Goal: Task Accomplishment & Management: Complete application form

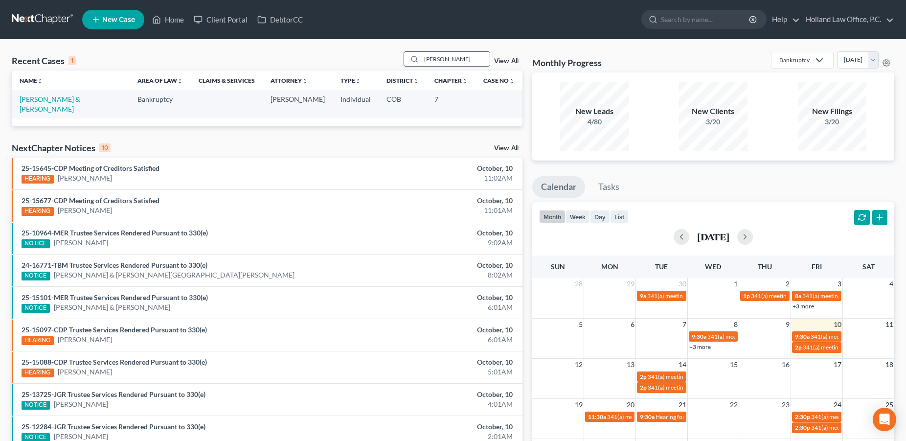
drag, startPoint x: 437, startPoint y: 58, endPoint x: 408, endPoint y: 56, distance: 28.9
click at [421, 56] on input "[PERSON_NAME]" at bounding box center [455, 59] width 69 height 14
type input "[PERSON_NAME]"
click at [60, 98] on link "[PERSON_NAME], [PERSON_NAME]" at bounding box center [48, 104] width 56 height 18
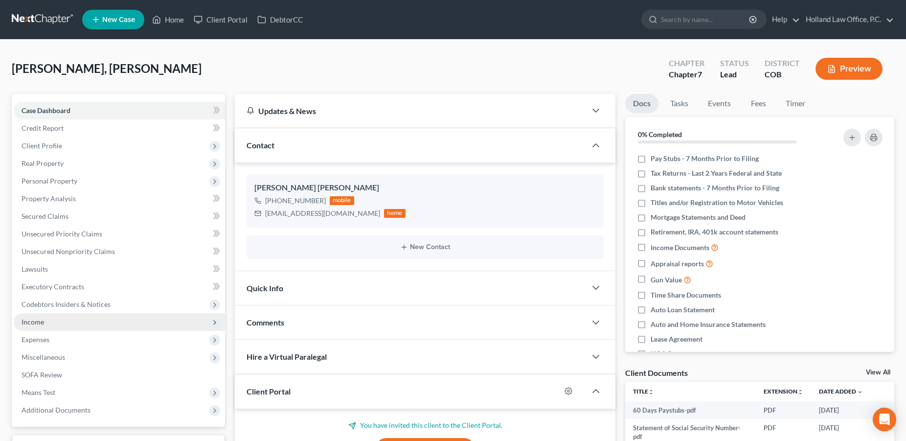
click at [41, 322] on span "Income" at bounding box center [33, 322] width 23 height 8
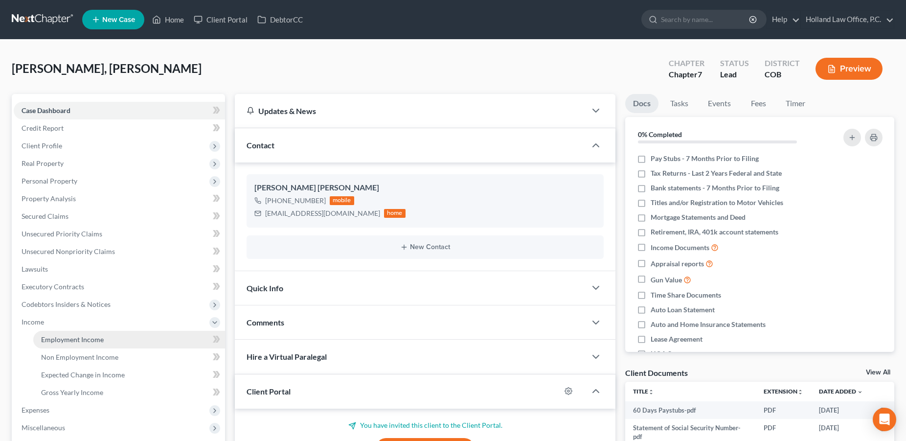
click at [65, 336] on span "Employment Income" at bounding box center [72, 339] width 63 height 8
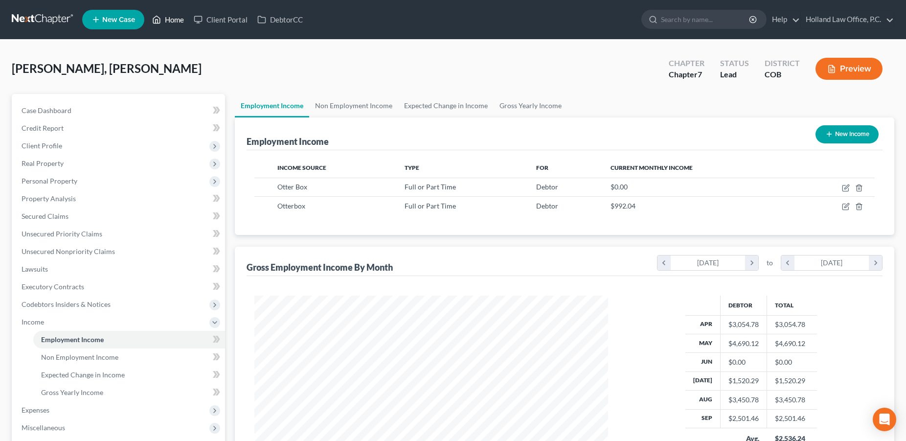
click at [172, 24] on link "Home" at bounding box center [168, 20] width 42 height 18
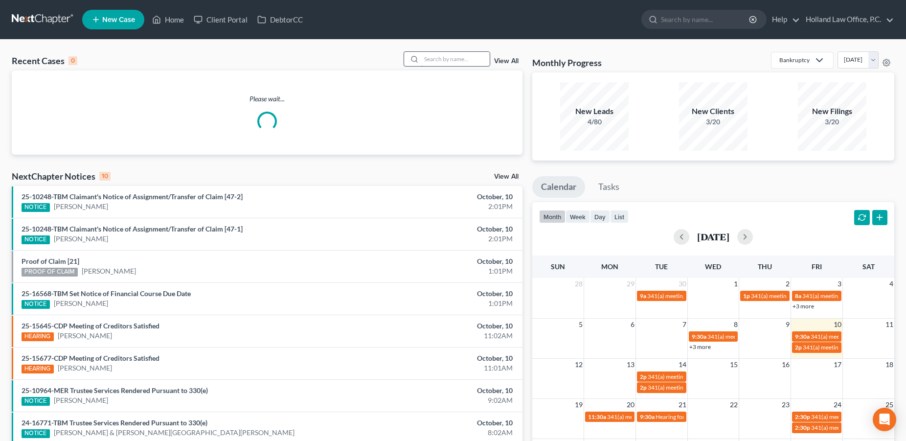
click at [421, 62] on input "search" at bounding box center [455, 59] width 69 height 14
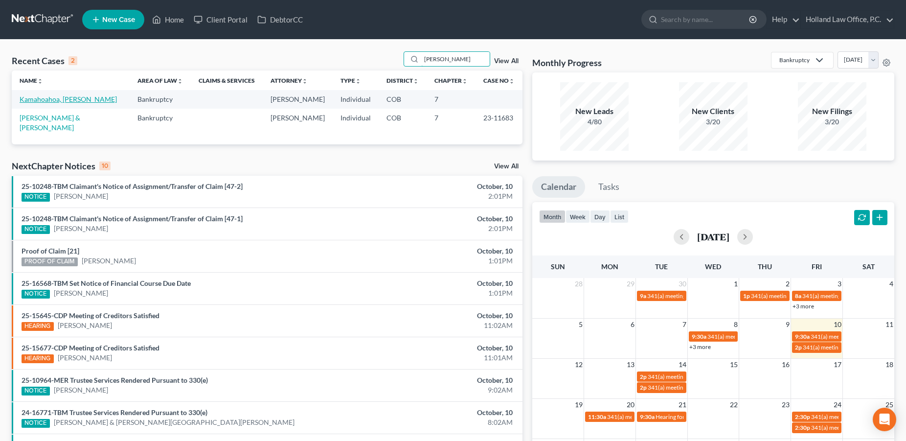
type input "[PERSON_NAME]"
click at [75, 98] on link "Kamahoahoa, [PERSON_NAME]" at bounding box center [68, 99] width 97 height 8
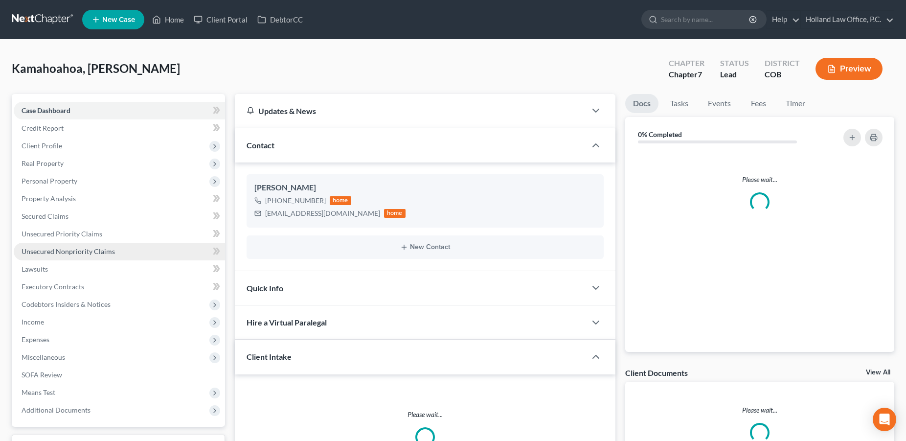
click at [74, 252] on span "Unsecured Nonpriority Claims" at bounding box center [68, 251] width 93 height 8
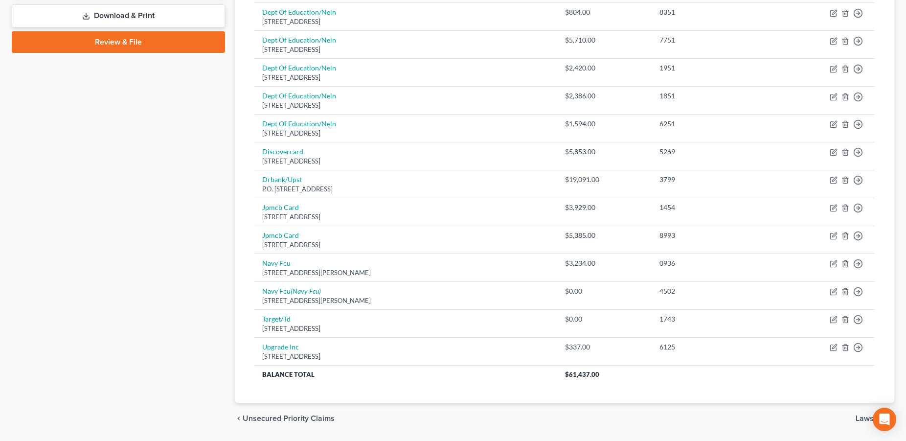
scroll to position [431, 0]
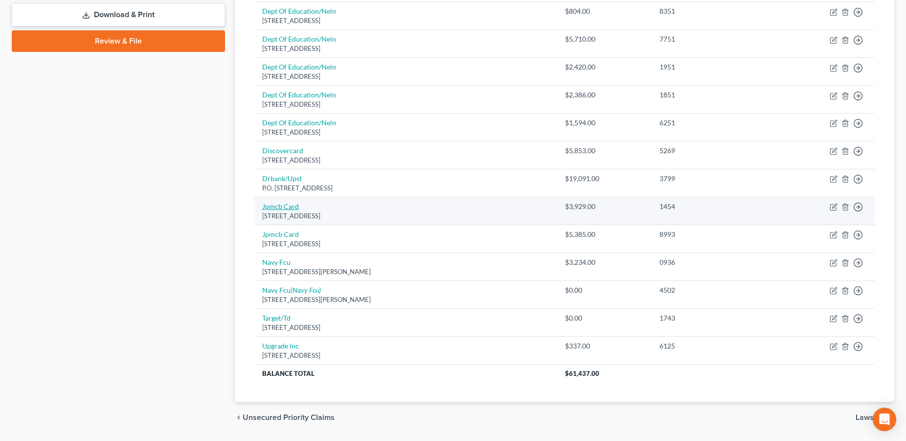
click at [279, 203] on link "Jpmcb Card" at bounding box center [280, 206] width 37 height 8
select select "7"
select select "2"
select select "0"
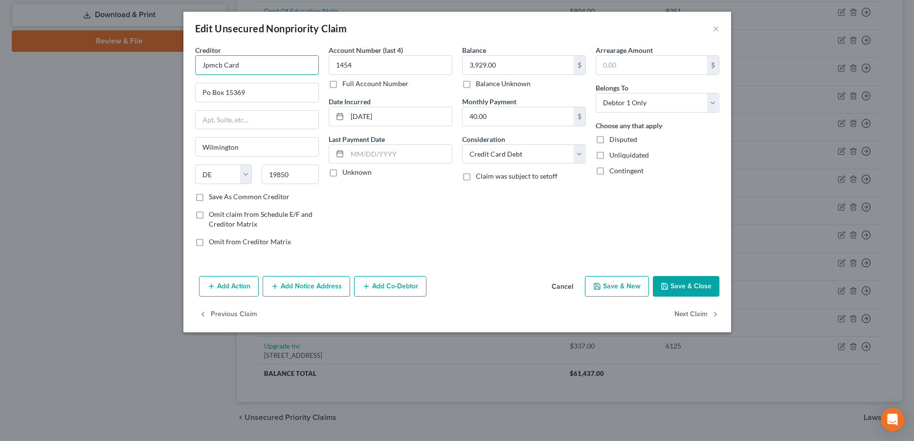
click at [263, 69] on input "Jpmcb Card" at bounding box center [257, 65] width 124 height 20
drag, startPoint x: 264, startPoint y: 69, endPoint x: 185, endPoint y: 64, distance: 78.4
click at [195, 64] on input "Jpmcb Card" at bounding box center [257, 65] width 124 height 20
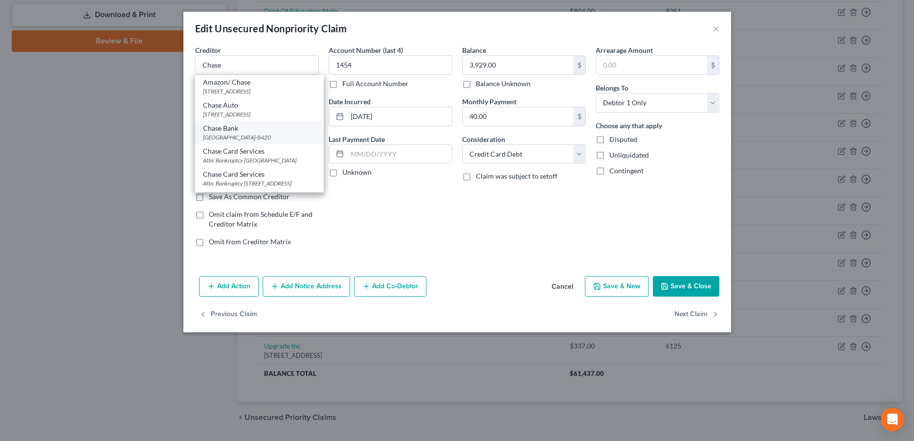
click at [237, 127] on div "Chase Bank" at bounding box center [259, 128] width 113 height 10
type input "Chase Bank"
type input "PO Box 78420"
type input "Phoenix"
select select "3"
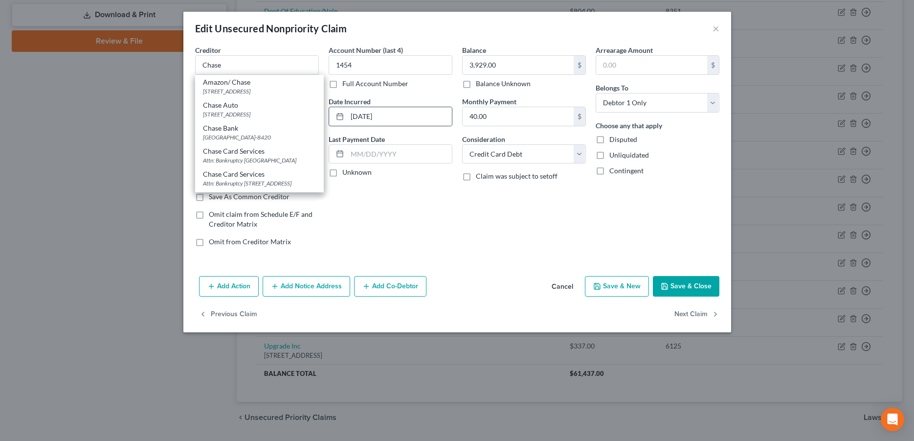
type input "85062-8420"
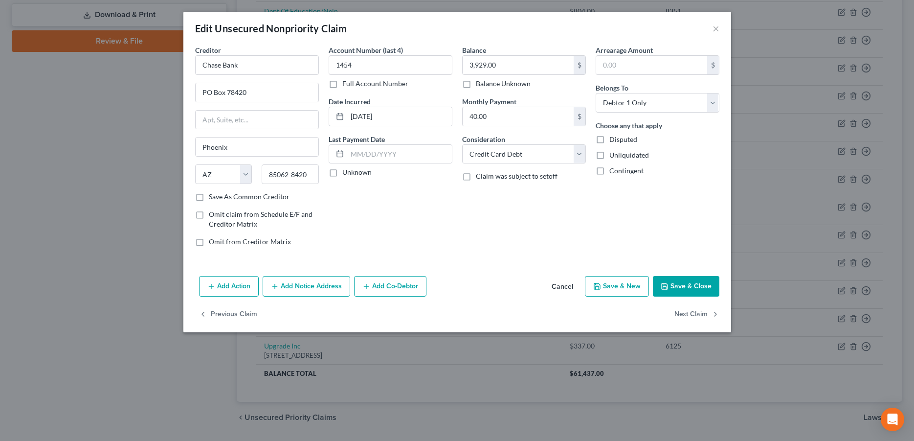
click at [669, 283] on icon "button" at bounding box center [665, 286] width 8 height 8
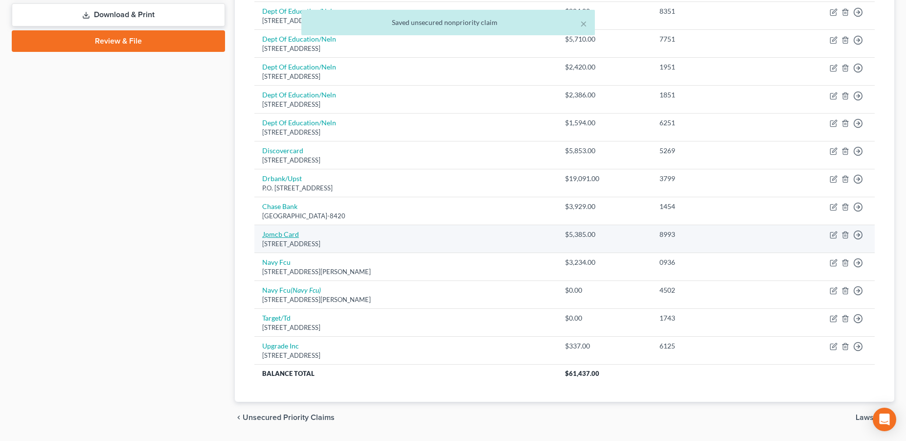
click at [283, 237] on link "Jpmcb Card" at bounding box center [280, 234] width 37 height 8
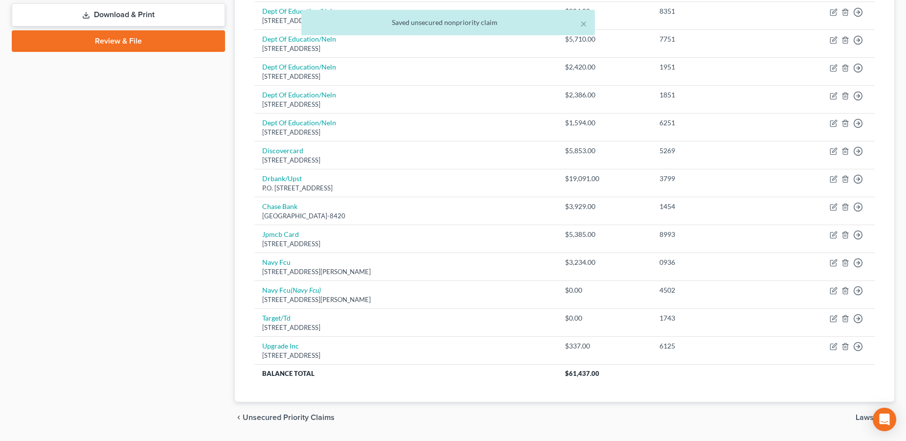
select select "7"
select select "0"
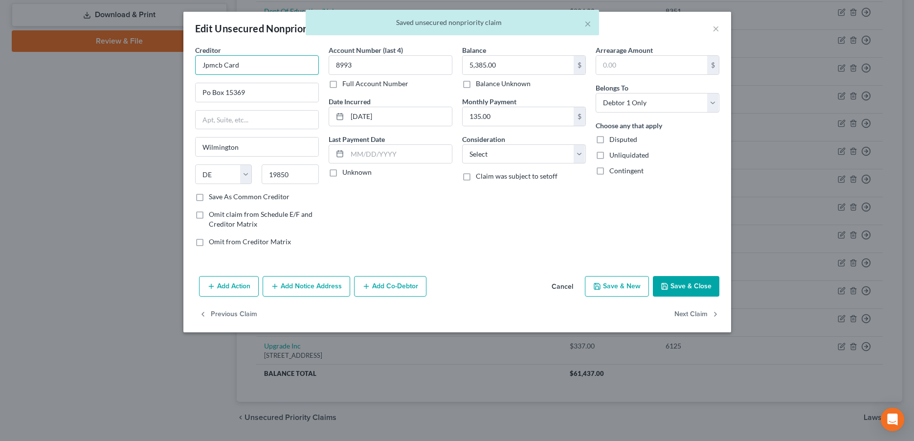
drag, startPoint x: 244, startPoint y: 67, endPoint x: 197, endPoint y: 63, distance: 47.2
click at [197, 63] on input "Jpmcb Card" at bounding box center [257, 65] width 124 height 20
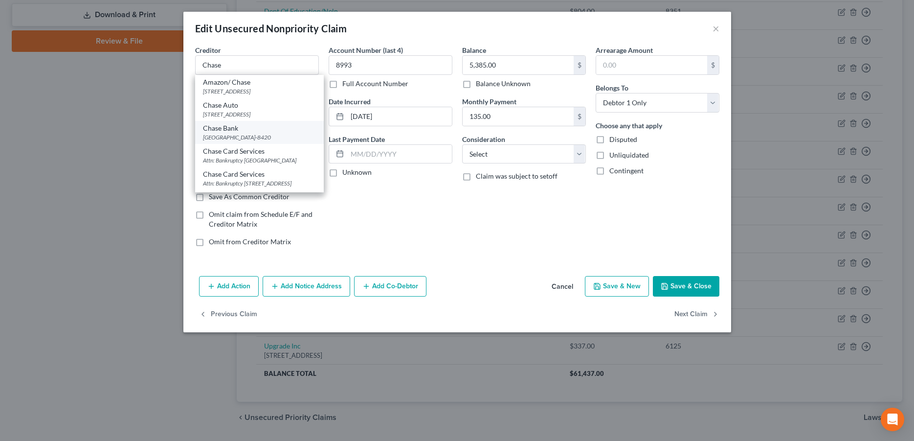
click at [236, 128] on div "Chase Bank" at bounding box center [259, 128] width 113 height 10
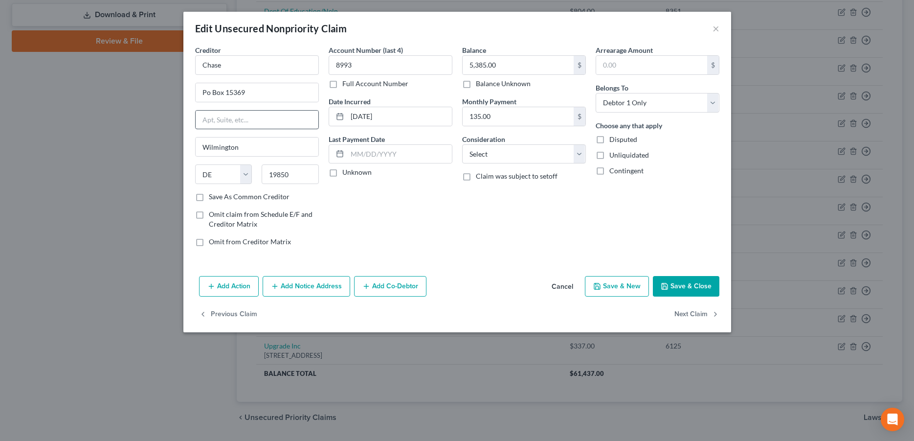
type input "Chase Bank"
type input "PO Box 78420"
type input "Phoenix"
select select "3"
type input "85062-8420"
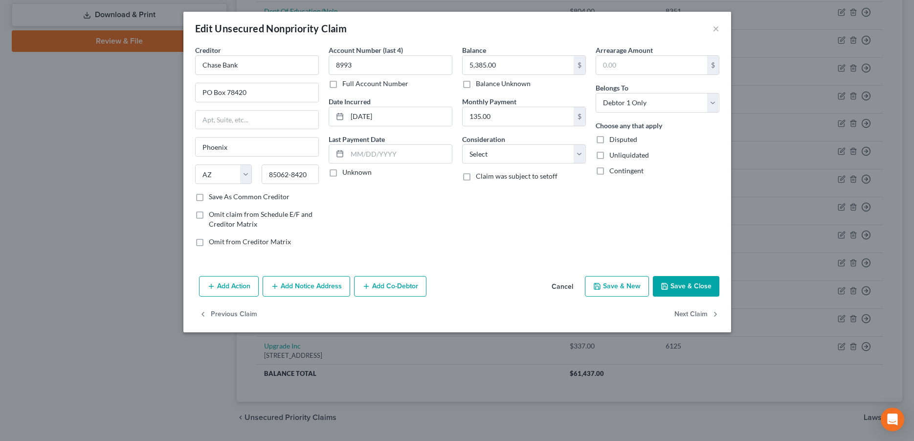
click at [684, 287] on button "Save & Close" at bounding box center [686, 286] width 67 height 21
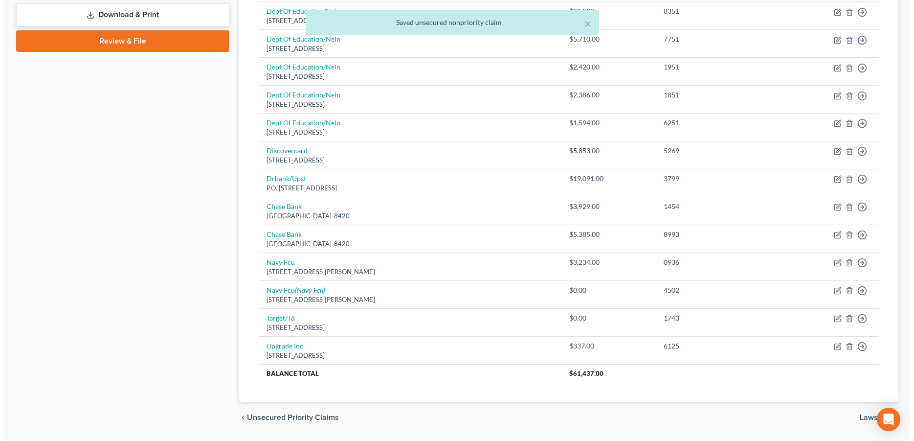
scroll to position [7, 0]
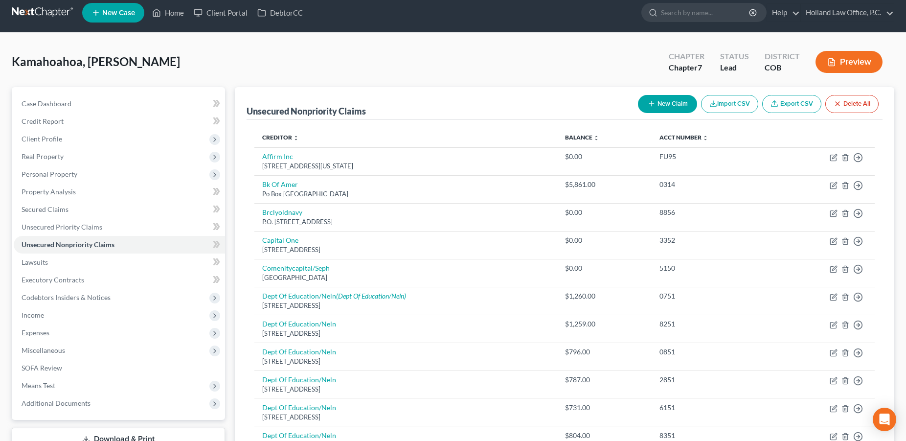
click at [657, 102] on button "New Claim" at bounding box center [667, 104] width 59 height 18
select select "0"
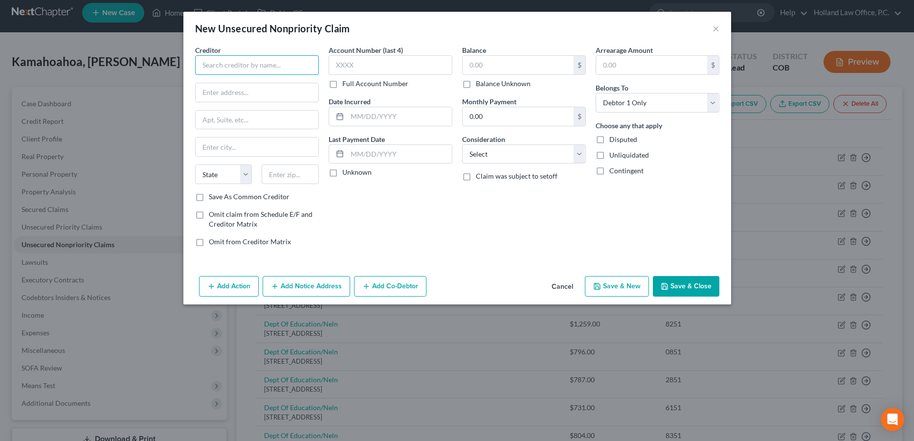
click at [253, 63] on input "text" at bounding box center [257, 65] width 124 height 20
type input "[US_STATE] Usa FCU"
click at [484, 61] on input "text" at bounding box center [518, 65] width 111 height 19
click at [365, 287] on icon "button" at bounding box center [367, 286] width 8 height 8
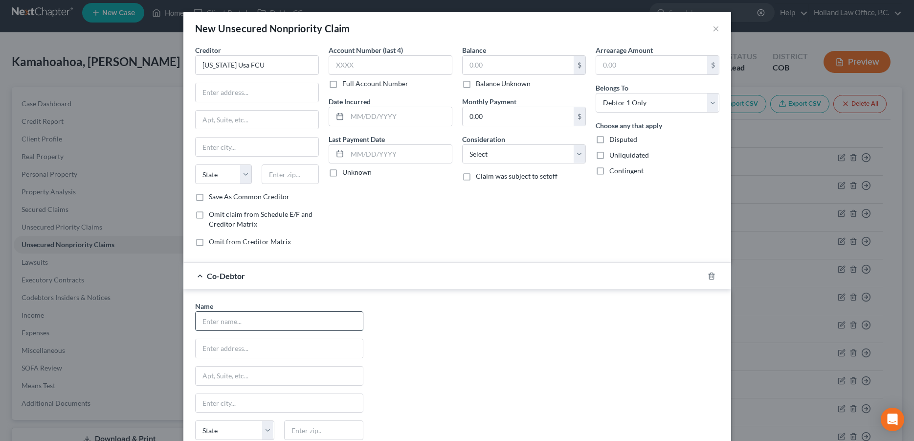
click at [239, 323] on input "text" at bounding box center [279, 321] width 167 height 19
click at [495, 66] on input "text" at bounding box center [518, 65] width 111 height 19
click at [462, 144] on select "Select Cable / Satellite Services Collection Agency Credit Card Debt Debt Couns…" at bounding box center [524, 154] width 124 height 20
click at [489, 62] on input "10" at bounding box center [518, 65] width 111 height 19
type input "10,115.91"
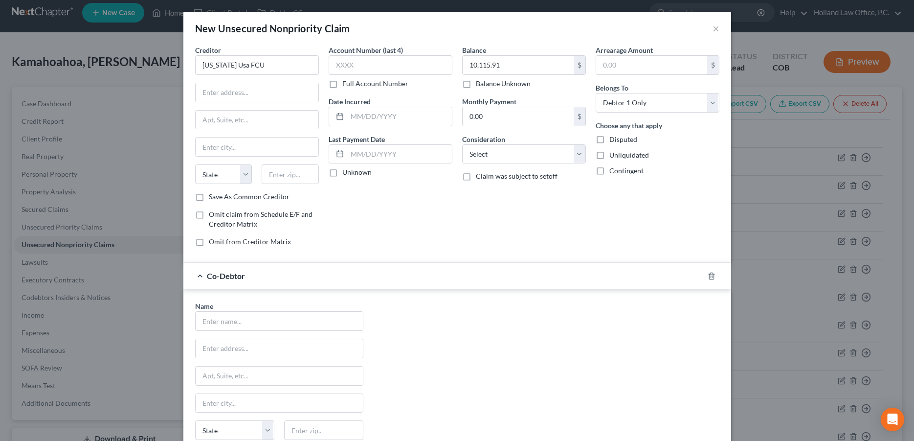
click at [440, 217] on div "Account Number (last 4) Full Account Number Date Incurred Last Payment Date Unk…" at bounding box center [391, 149] width 134 height 209
click at [462, 144] on select "Select Cable / Satellite Services Collection Agency Credit Card Debt Debt Couns…" at bounding box center [524, 154] width 124 height 20
select select "14"
click option "Other" at bounding box center [0, 0] width 0 height 0
click at [219, 321] on input "text" at bounding box center [279, 321] width 167 height 19
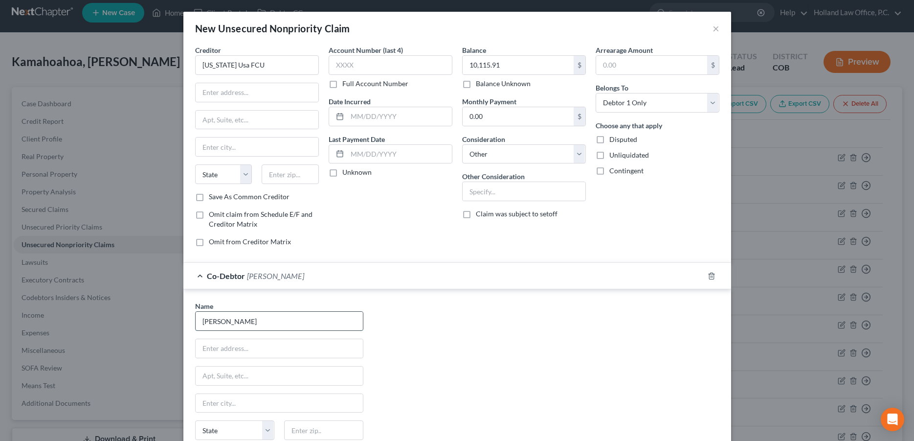
click at [219, 321] on input "[PERSON_NAME]" at bounding box center [279, 321] width 167 height 19
type input "[PERSON_NAME]"
click at [200, 348] on input "text" at bounding box center [279, 348] width 167 height 19
type input "[STREET_ADDRESS]"
click at [290, 432] on input "text" at bounding box center [323, 430] width 79 height 20
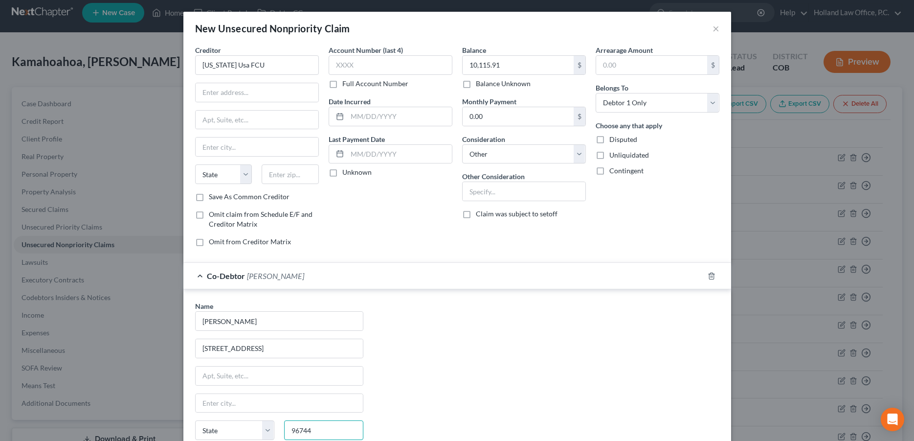
type input "96744"
click at [488, 377] on div "Name * [PERSON_NAME] 46-[GEOGRAPHIC_DATA] [US_STATE] AK AR AZ CA CO CT DE DC [G…" at bounding box center [457, 392] width 534 height 182
type input "Kaneohe"
select select "12"
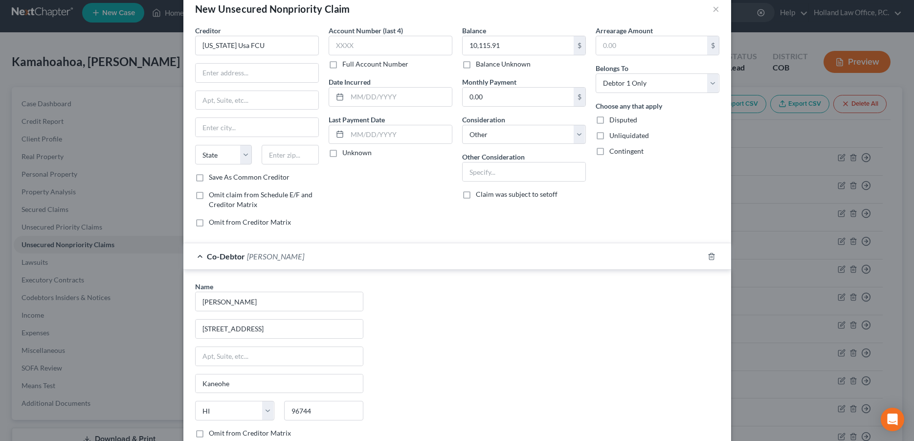
scroll to position [0, 0]
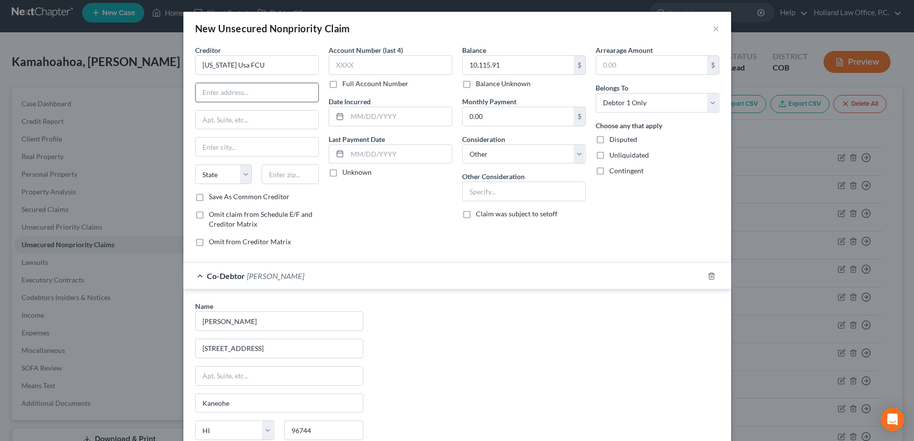
click at [225, 95] on input "text" at bounding box center [257, 92] width 123 height 19
drag, startPoint x: 260, startPoint y: 68, endPoint x: 197, endPoint y: 64, distance: 62.8
click at [197, 64] on input "[US_STATE] Usa FCU" at bounding box center [257, 65] width 124 height 20
click at [238, 95] on input "text" at bounding box center [257, 92] width 123 height 19
click at [349, 68] on input "text" at bounding box center [391, 65] width 124 height 20
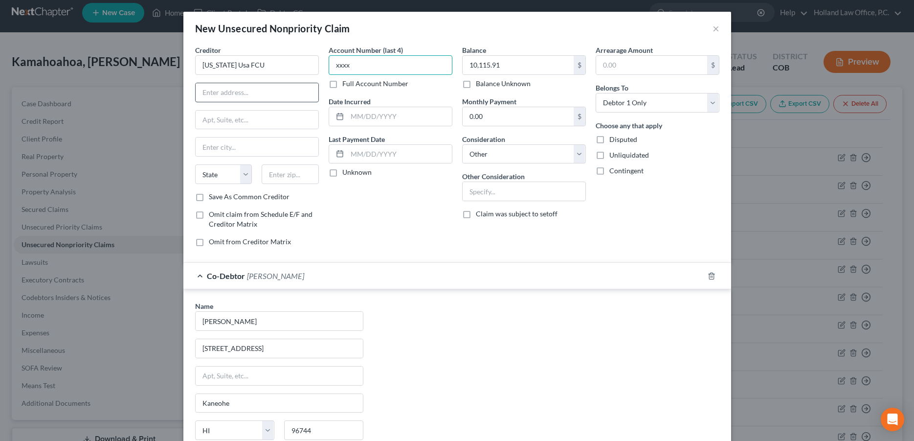
type input "xxxx"
click at [290, 91] on input "text" at bounding box center [257, 92] width 123 height 19
click at [596, 93] on select "Select Debtor 1 Only Debtor 2 Only Debtor 1 And Debtor 2 Only At Least One Of T…" at bounding box center [658, 103] width 124 height 20
select select "3"
click option "At Least One Of The Debtors And Another" at bounding box center [0, 0] width 0 height 0
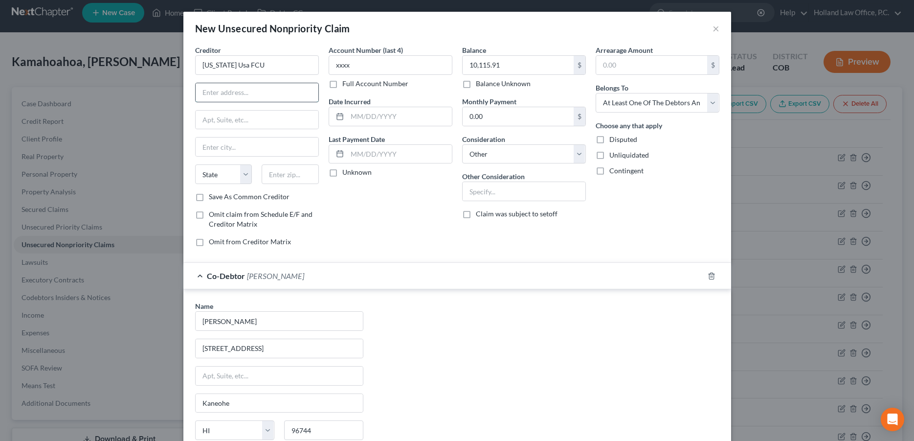
click at [252, 85] on input "text" at bounding box center [257, 92] width 123 height 19
drag, startPoint x: 248, startPoint y: 69, endPoint x: 199, endPoint y: 69, distance: 48.9
click at [199, 69] on input "[US_STATE] Usa FCU" at bounding box center [257, 65] width 124 height 20
paste input "[STREET_ADDRESS]"
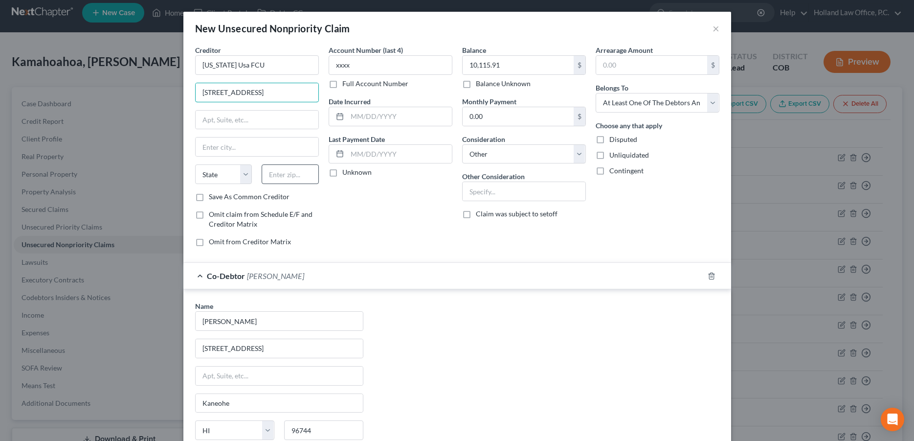
type input "[STREET_ADDRESS]"
click at [289, 173] on input "text" at bounding box center [290, 174] width 57 height 20
type input "96817"
click at [335, 202] on div "Account Number (last 4) xxxx Full Account Number Date Incurred Last Payment Dat…" at bounding box center [391, 149] width 134 height 209
type input "[GEOGRAPHIC_DATA]"
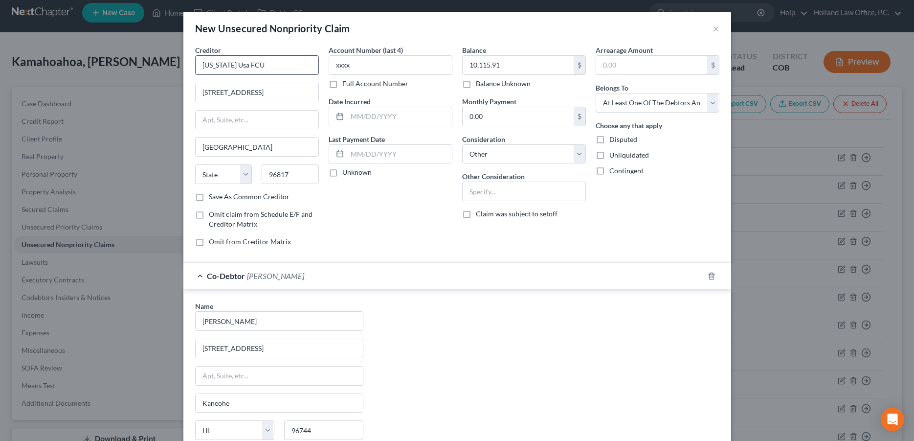
select select "12"
drag, startPoint x: 287, startPoint y: 92, endPoint x: 311, endPoint y: 96, distance: 24.3
click at [311, 96] on input "[STREET_ADDRESS]" at bounding box center [257, 92] width 123 height 19
type input "[STREET_ADDRESS]"
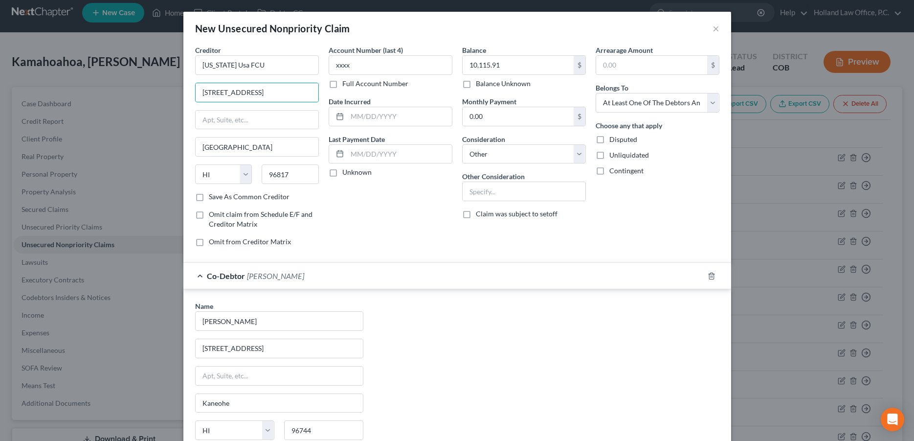
click at [363, 231] on div "Account Number (last 4) xxxx Full Account Number Date Incurred Last Payment Dat…" at bounding box center [391, 149] width 134 height 209
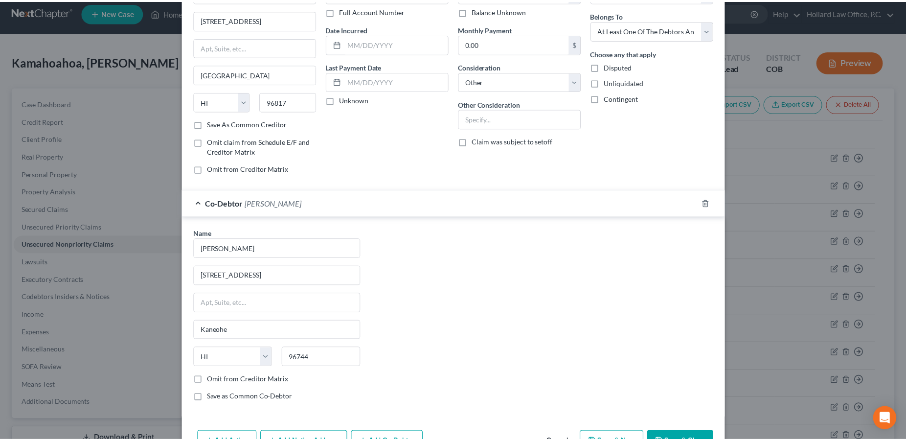
scroll to position [104, 0]
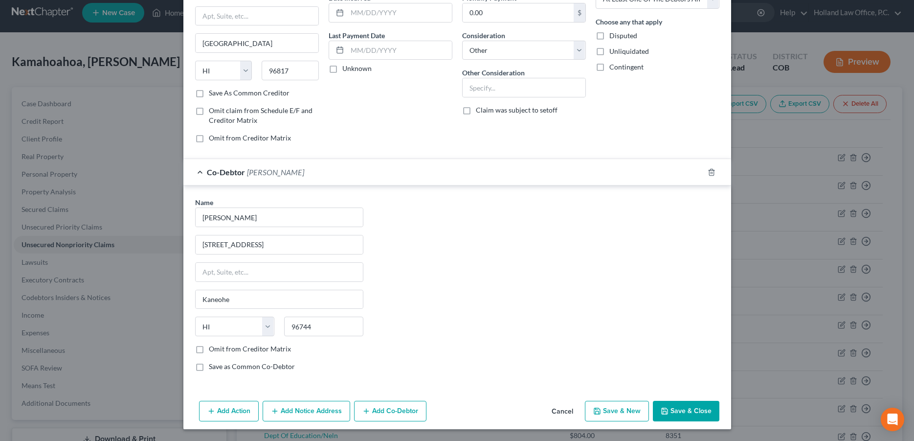
drag, startPoint x: 698, startPoint y: 411, endPoint x: 689, endPoint y: 397, distance: 16.4
click at [697, 411] on button "Save & Close" at bounding box center [686, 411] width 67 height 21
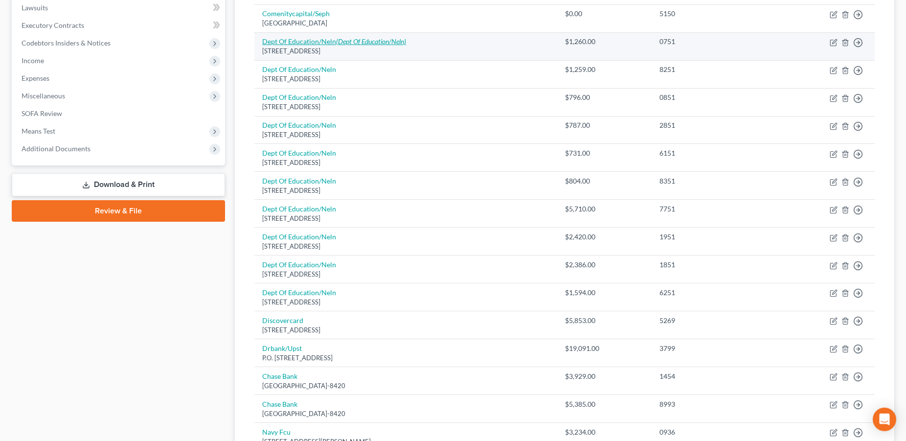
scroll to position [424, 0]
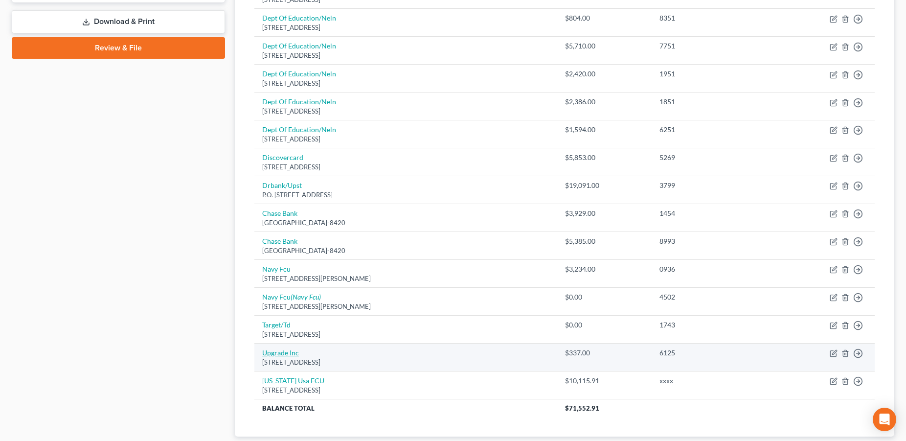
click at [285, 351] on link "Upgrade Inc" at bounding box center [280, 352] width 37 height 8
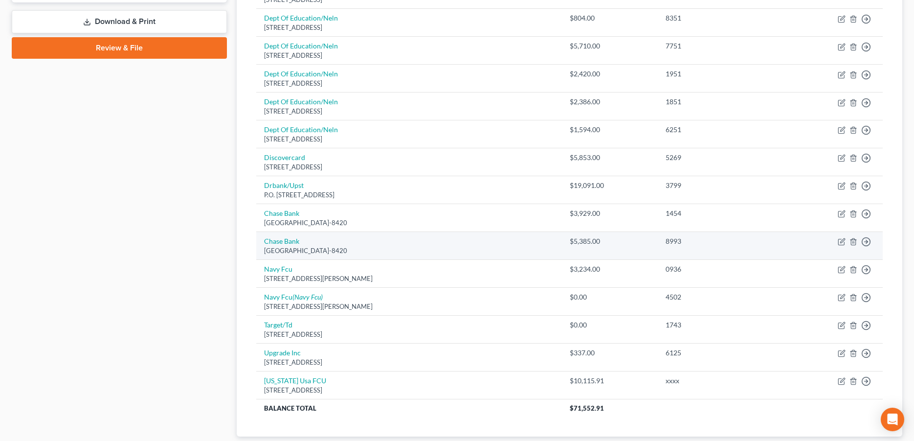
select select "4"
select select "0"
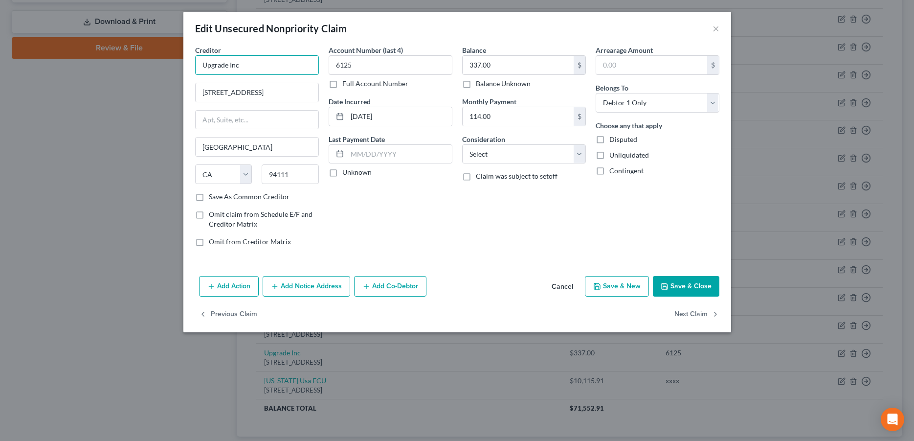
click at [243, 67] on input "Upgrade Inc" at bounding box center [257, 65] width 124 height 20
click at [252, 85] on div "Upgradeinc" at bounding box center [254, 82] width 102 height 10
type input "Upgradeinc"
type input "[STREET_ADDRESS]"
click at [664, 280] on button "Save & Close" at bounding box center [686, 286] width 67 height 21
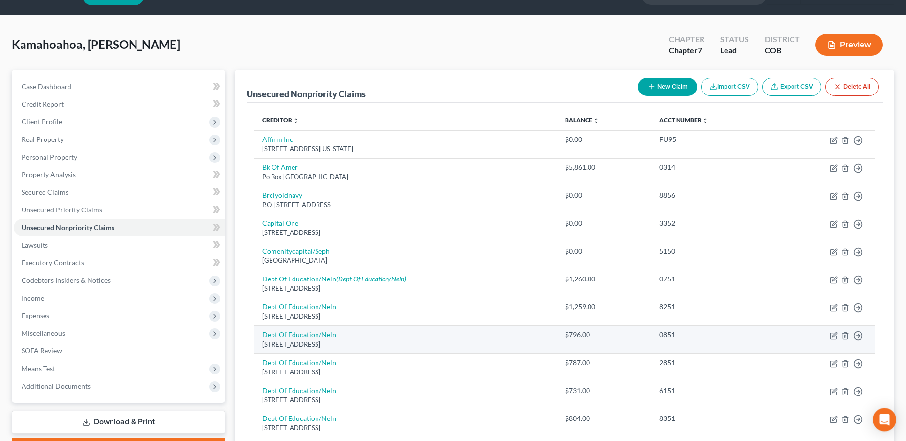
scroll to position [0, 0]
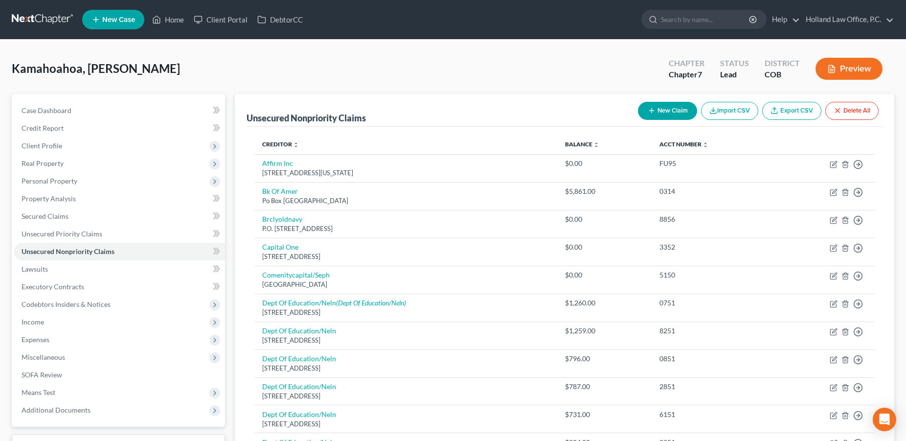
click at [847, 69] on button "Preview" at bounding box center [849, 69] width 67 height 22
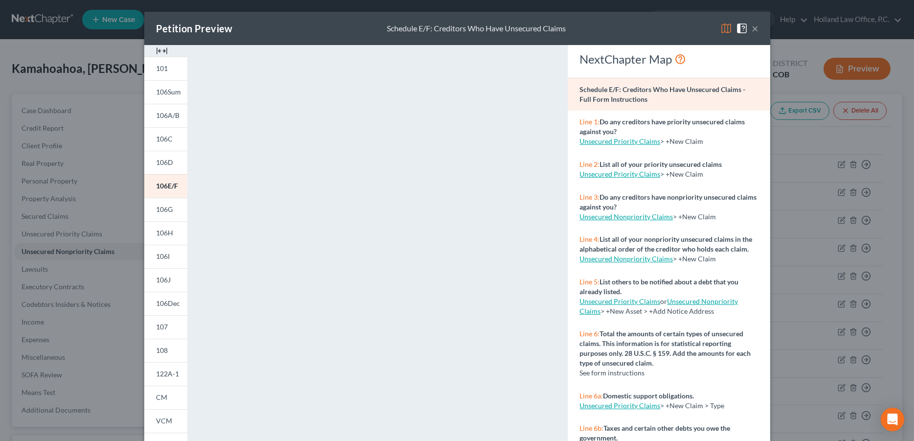
click at [752, 28] on button "×" at bounding box center [755, 29] width 7 height 12
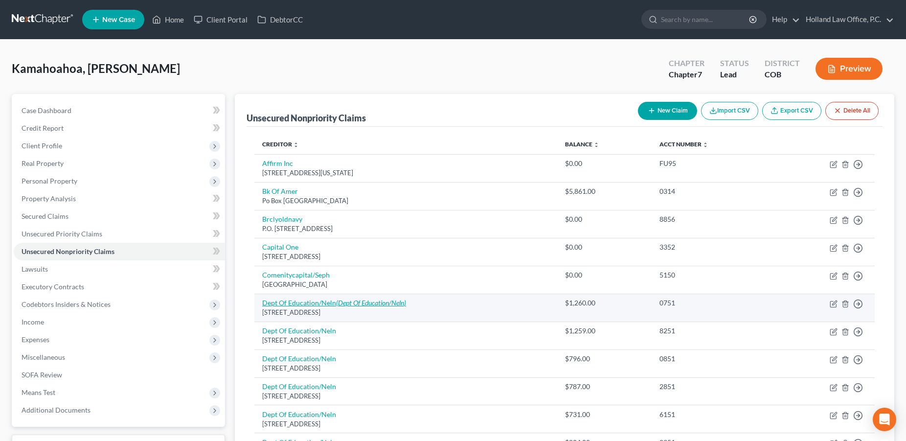
click at [287, 306] on link "Dept Of Education/Neln (Dept Of Education/Neln)" at bounding box center [334, 302] width 144 height 8
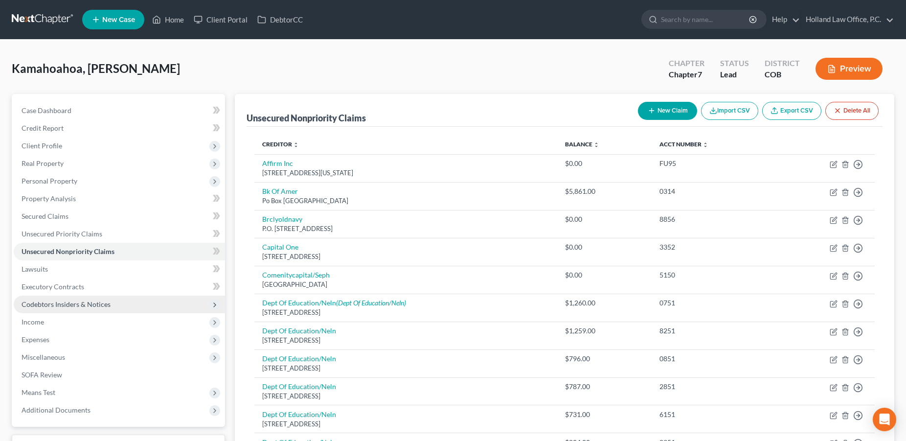
select select "30"
select select "17"
select select "0"
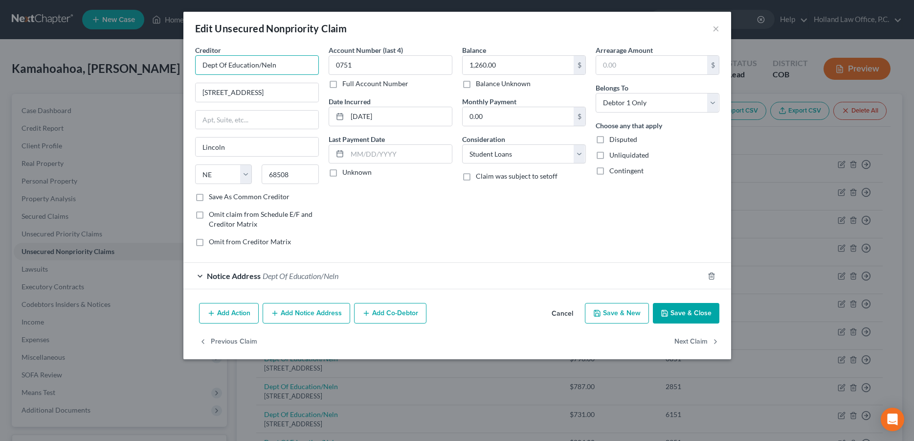
drag, startPoint x: 255, startPoint y: 67, endPoint x: 184, endPoint y: 64, distance: 71.0
click at [195, 64] on input "Dept Of Education/Neln" at bounding box center [257, 65] width 124 height 20
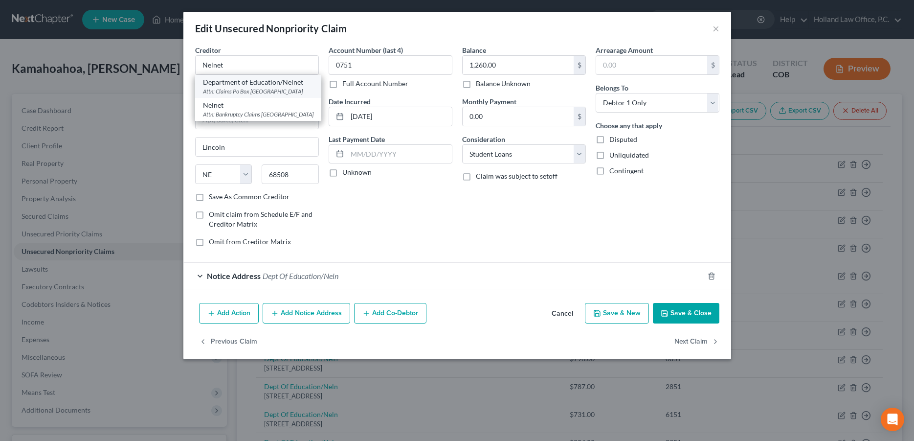
click at [204, 79] on div "Department of Education/Nelnet" at bounding box center [258, 82] width 111 height 10
type input "Department of Education/Nelnet"
type input "Attn: Claims"
type input "Po Box 82505"
type input "68501"
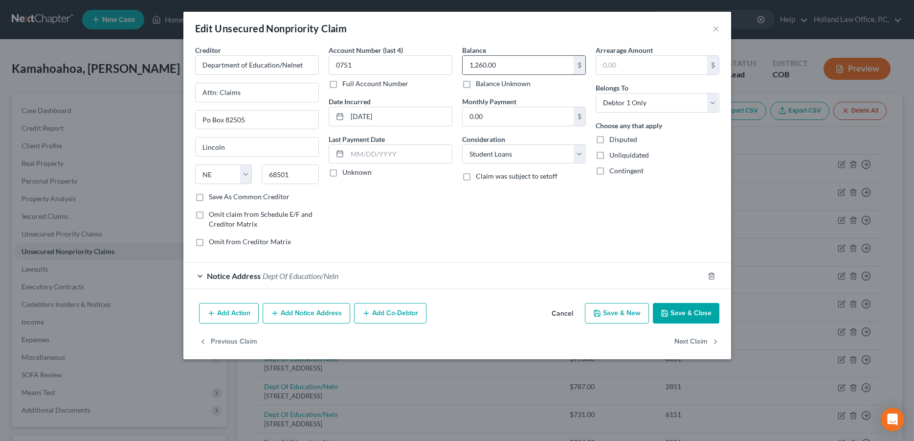
drag, startPoint x: 512, startPoint y: 66, endPoint x: 475, endPoint y: 68, distance: 37.7
click at [475, 68] on input "1,260.00" at bounding box center [518, 65] width 111 height 19
click at [510, 65] on input "1,260.00" at bounding box center [518, 65] width 111 height 19
drag, startPoint x: 510, startPoint y: 65, endPoint x: 469, endPoint y: 68, distance: 40.7
click at [469, 68] on input "1,260.00" at bounding box center [518, 65] width 111 height 19
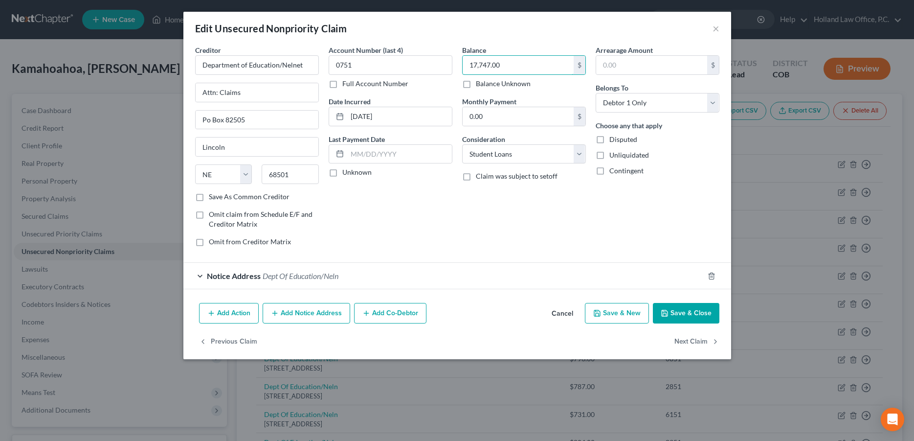
type input "17,747.00"
click at [671, 312] on button "Save & Close" at bounding box center [686, 313] width 67 height 21
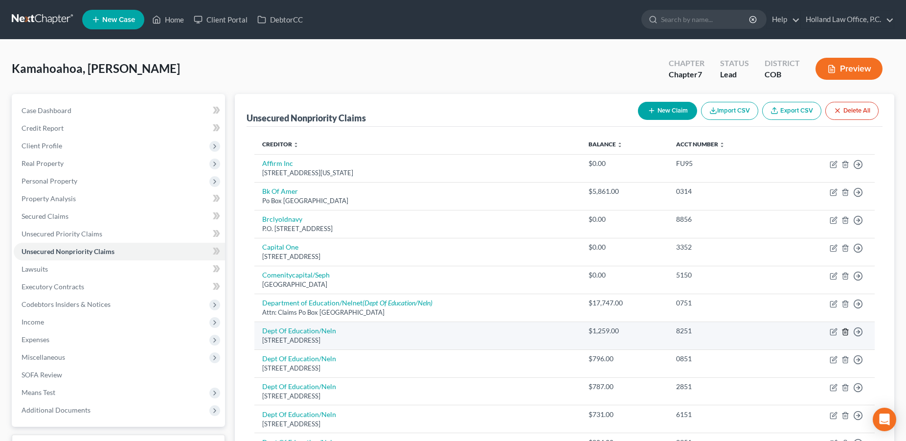
click at [845, 332] on line "button" at bounding box center [845, 332] width 0 height 2
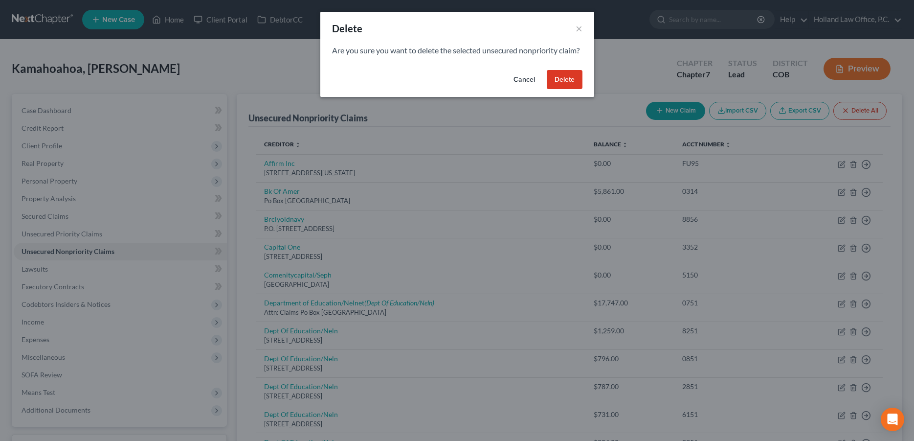
click at [569, 88] on button "Delete" at bounding box center [565, 80] width 36 height 20
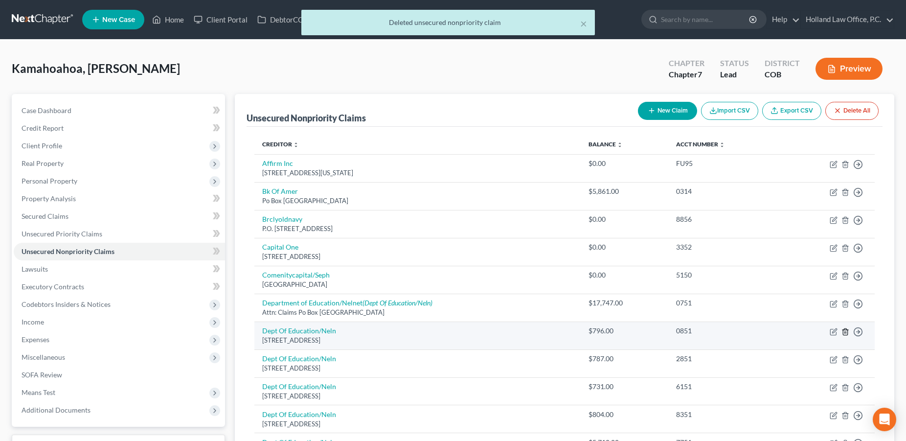
click at [847, 330] on icon "button" at bounding box center [845, 331] width 4 height 6
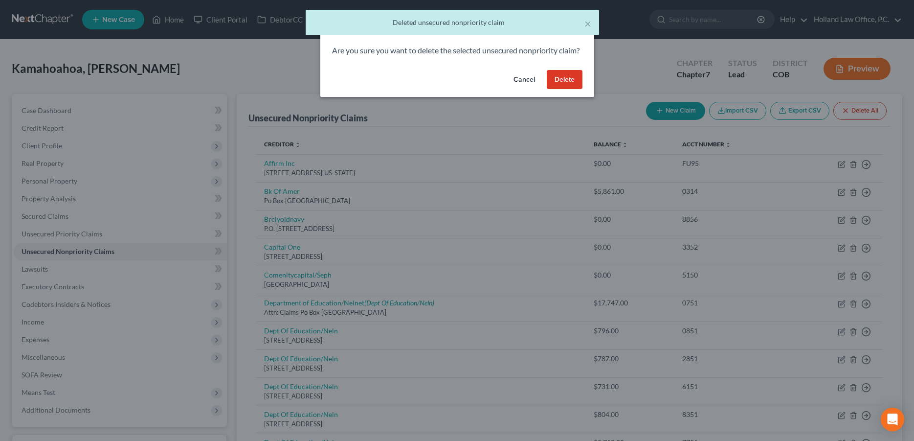
click at [558, 90] on button "Delete" at bounding box center [565, 80] width 36 height 20
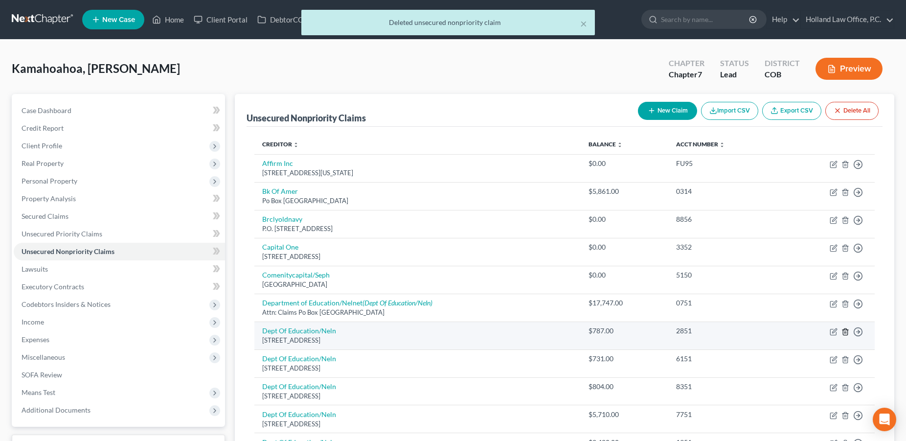
click at [844, 330] on icon "button" at bounding box center [845, 331] width 4 height 6
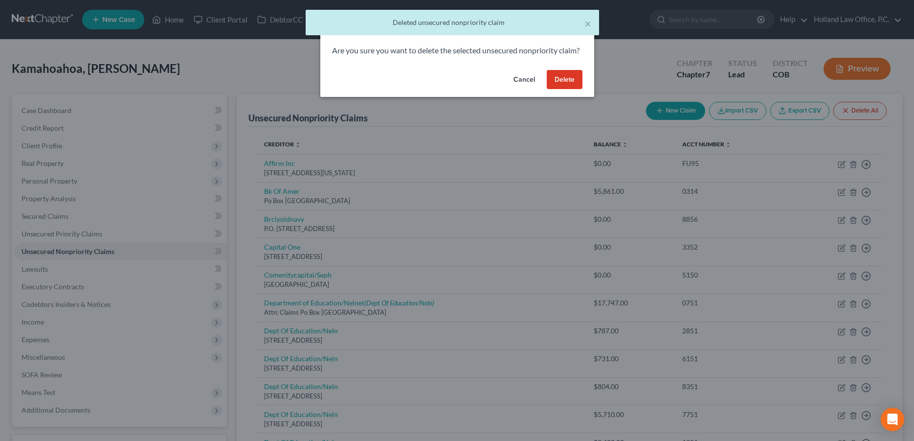
click at [570, 90] on button "Delete" at bounding box center [565, 80] width 36 height 20
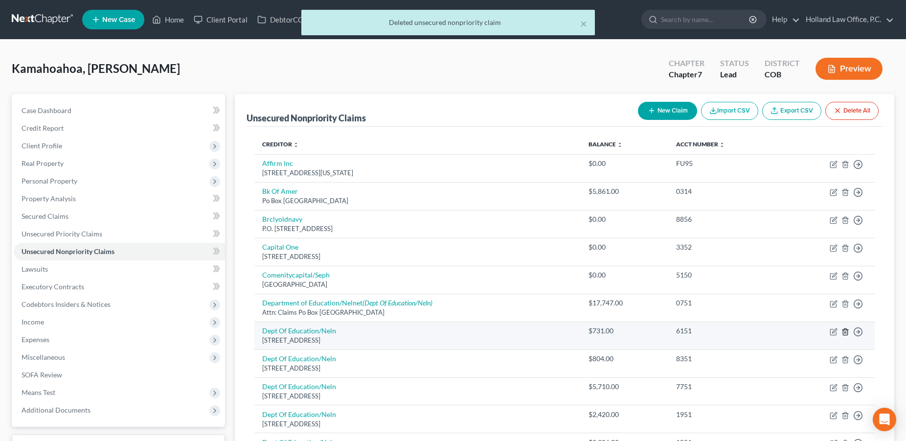
click at [846, 331] on line "button" at bounding box center [846, 332] width 0 height 2
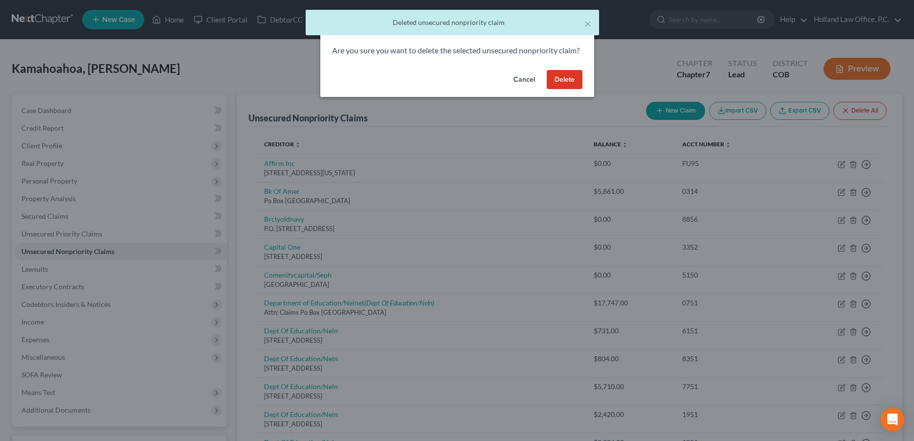
click at [561, 90] on button "Delete" at bounding box center [565, 80] width 36 height 20
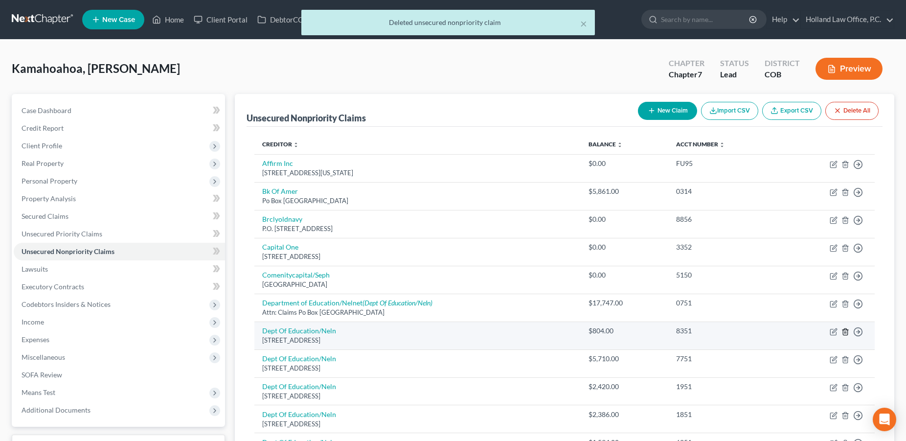
click at [845, 330] on icon "button" at bounding box center [846, 332] width 8 height 8
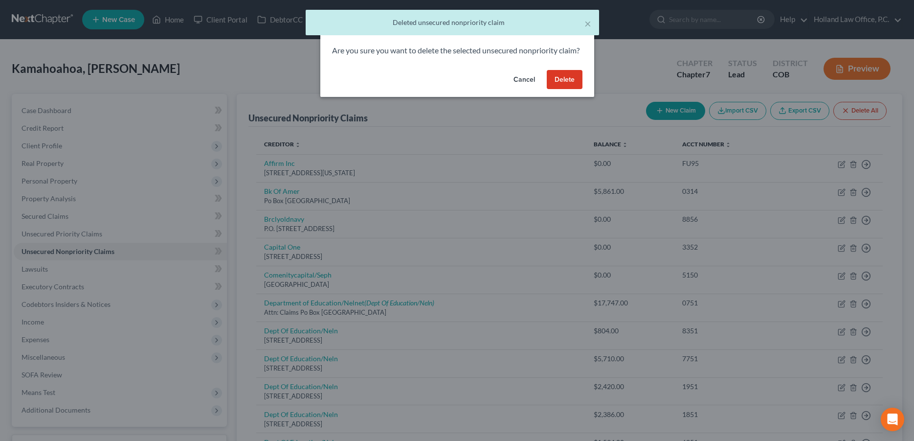
click at [570, 90] on button "Delete" at bounding box center [565, 80] width 36 height 20
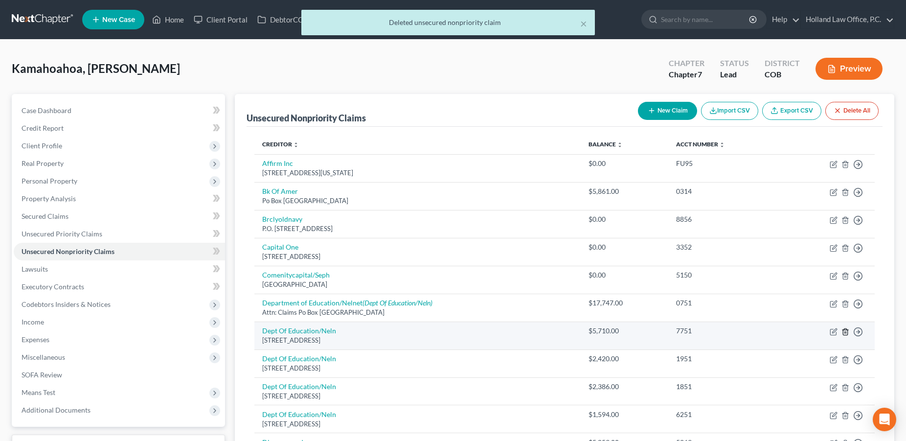
click at [845, 332] on line "button" at bounding box center [845, 332] width 0 height 2
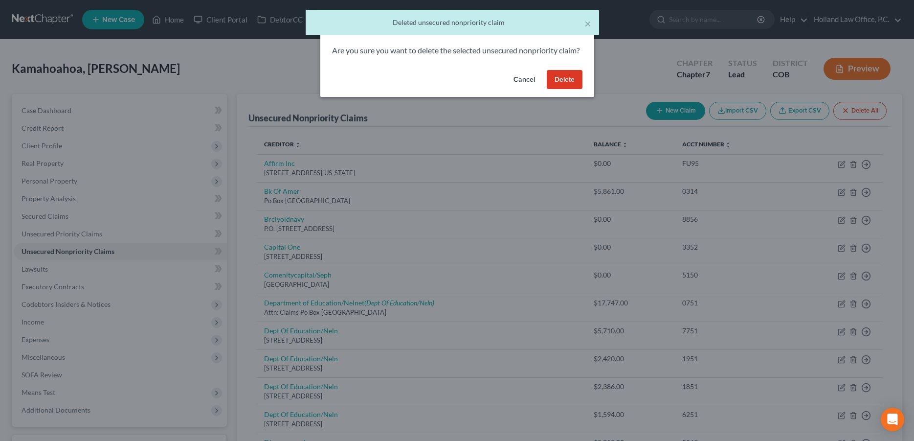
click at [565, 90] on button "Delete" at bounding box center [565, 80] width 36 height 20
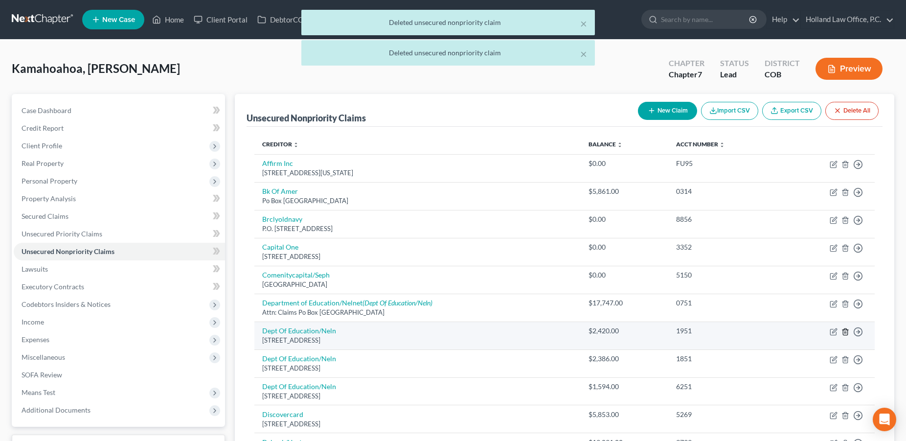
click at [846, 331] on line "button" at bounding box center [846, 332] width 0 height 2
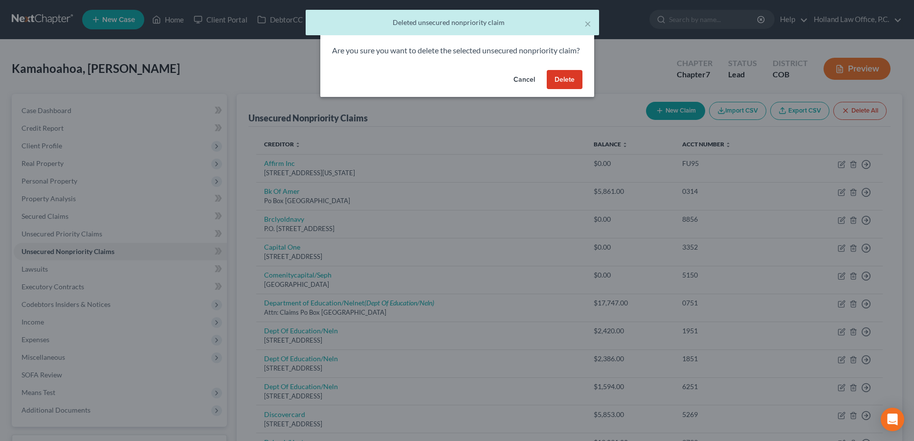
click at [563, 89] on button "Delete" at bounding box center [565, 80] width 36 height 20
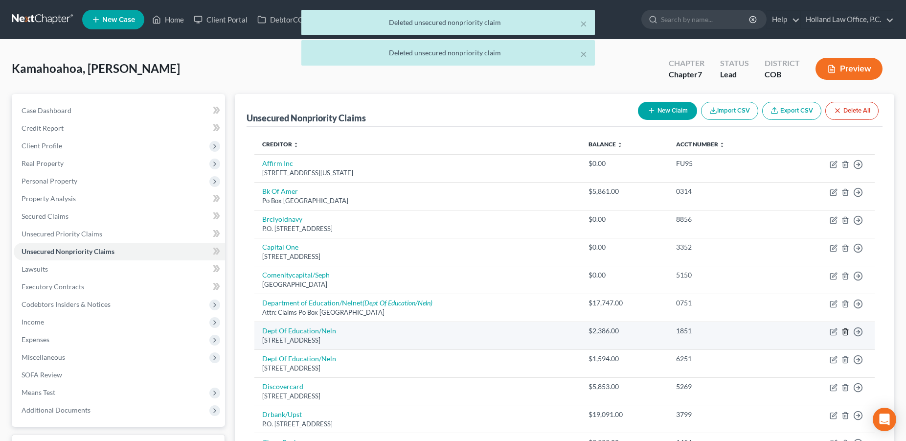
click at [845, 330] on polyline "button" at bounding box center [846, 330] width 6 height 0
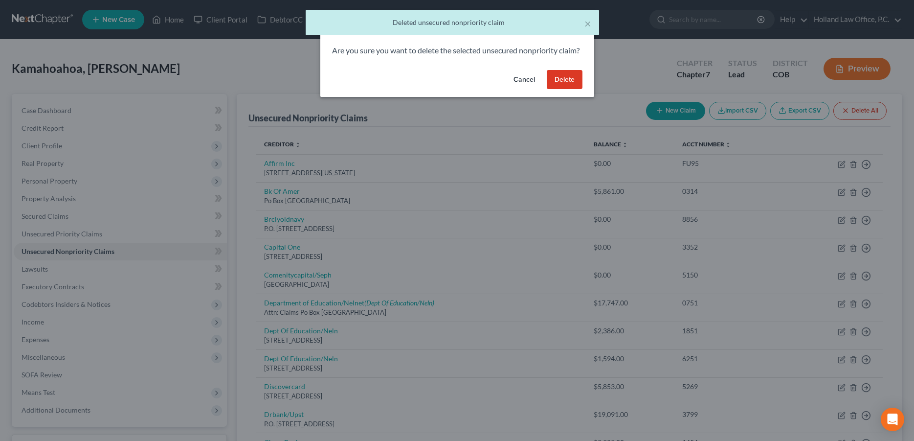
click at [560, 90] on button "Delete" at bounding box center [565, 80] width 36 height 20
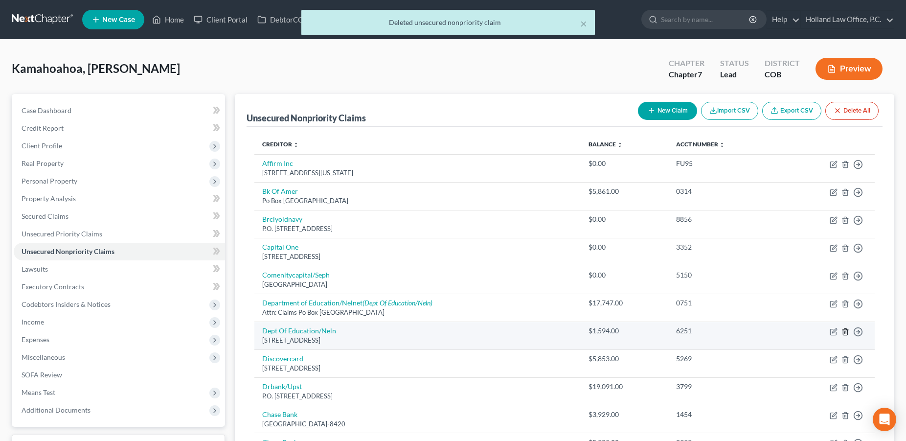
click at [846, 331] on line "button" at bounding box center [846, 332] width 0 height 2
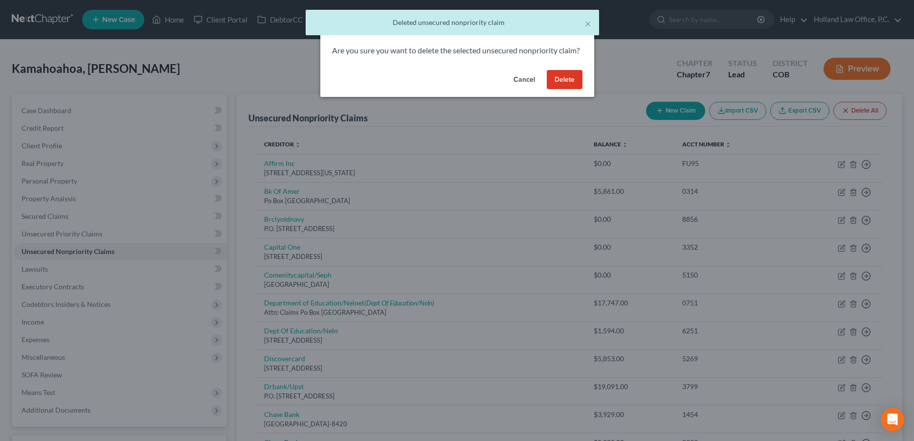
click at [567, 90] on button "Delete" at bounding box center [565, 80] width 36 height 20
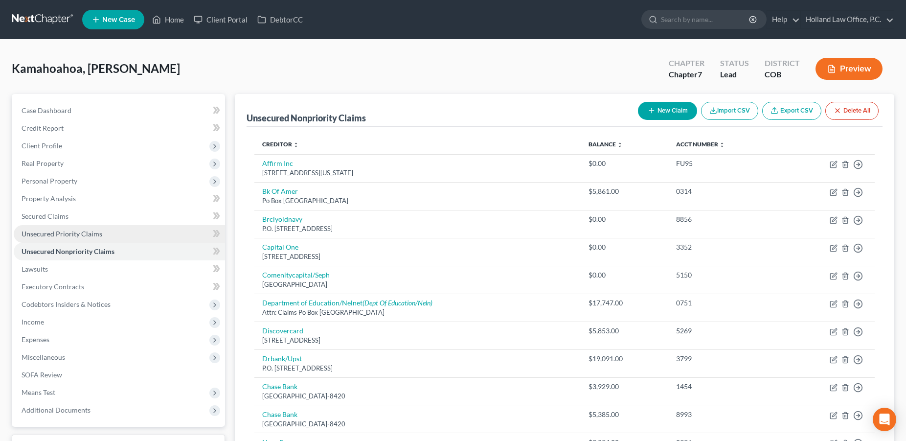
click at [52, 233] on span "Unsecured Priority Claims" at bounding box center [62, 233] width 81 height 8
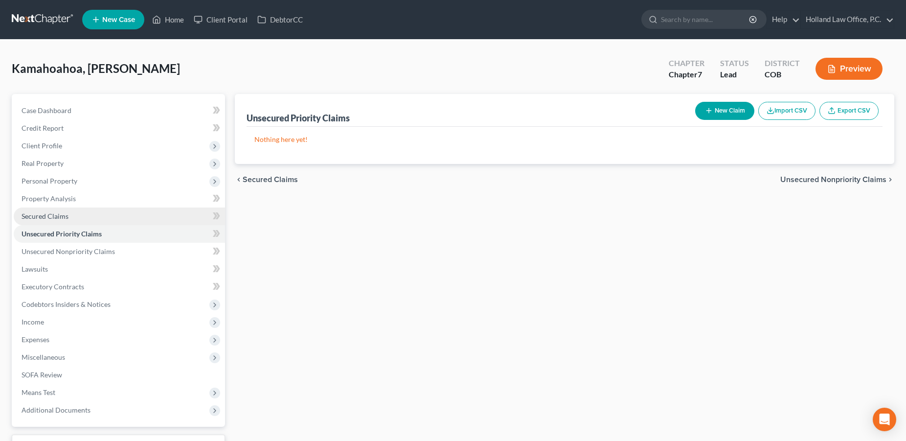
click at [66, 219] on span "Secured Claims" at bounding box center [45, 216] width 47 height 8
